Goal: Navigation & Orientation: Find specific page/section

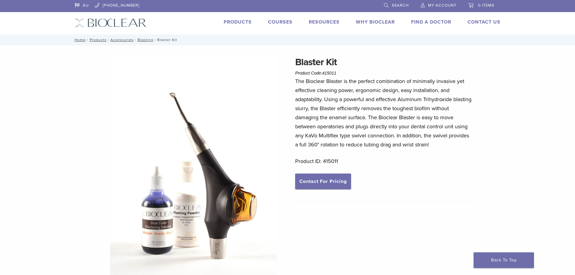
click at [114, 27] on div "AU 1.855.712.5327 Search My Account 0 items Cart No products in the cart. Back …" at bounding box center [287, 17] width 435 height 34
click at [109, 23] on img at bounding box center [111, 22] width 72 height 9
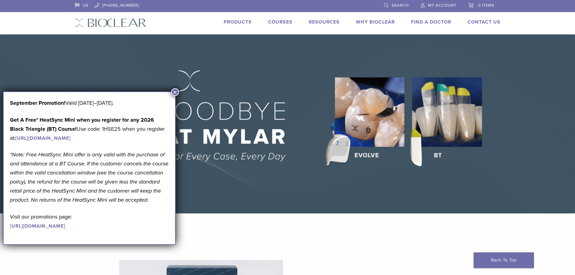
click at [176, 90] on button "×" at bounding box center [175, 92] width 8 height 8
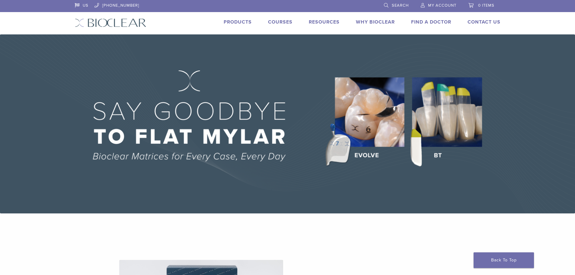
click at [249, 25] on link "Products" at bounding box center [238, 22] width 28 height 6
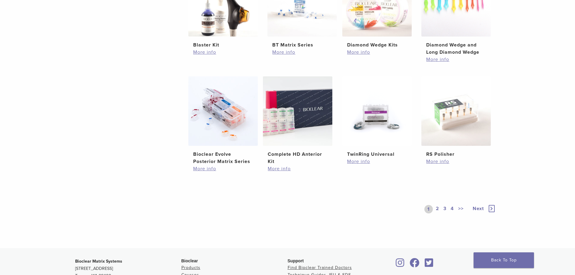
scroll to position [446, 0]
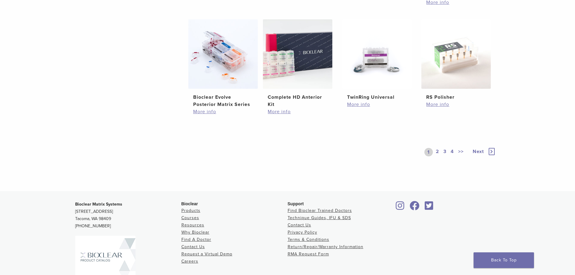
click at [439, 152] on link "2" at bounding box center [438, 152] width 6 height 8
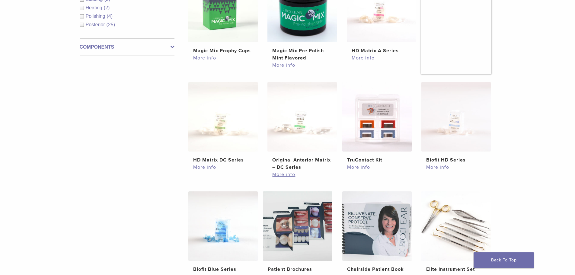
scroll to position [386, 0]
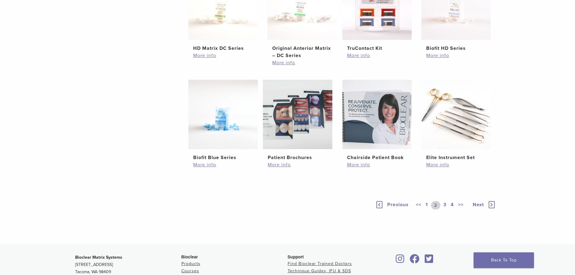
click at [426, 204] on link "1" at bounding box center [427, 205] width 5 height 8
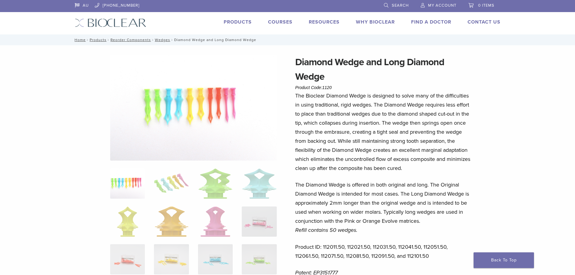
click at [240, 24] on link "Products" at bounding box center [238, 22] width 28 height 6
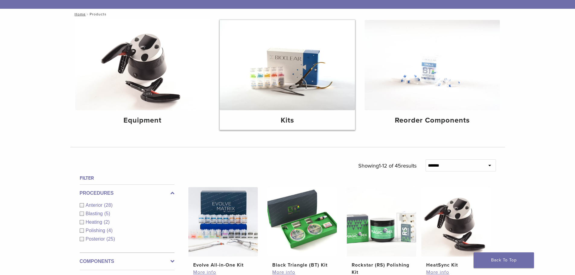
scroll to position [30, 0]
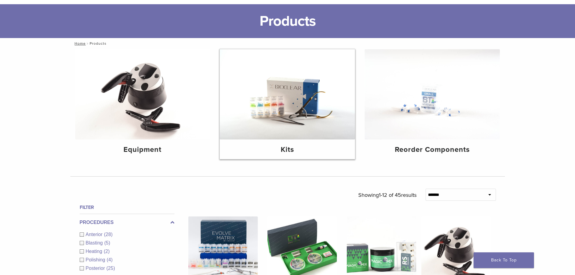
click at [281, 109] on img at bounding box center [287, 94] width 135 height 90
